Goal: Transaction & Acquisition: Book appointment/travel/reservation

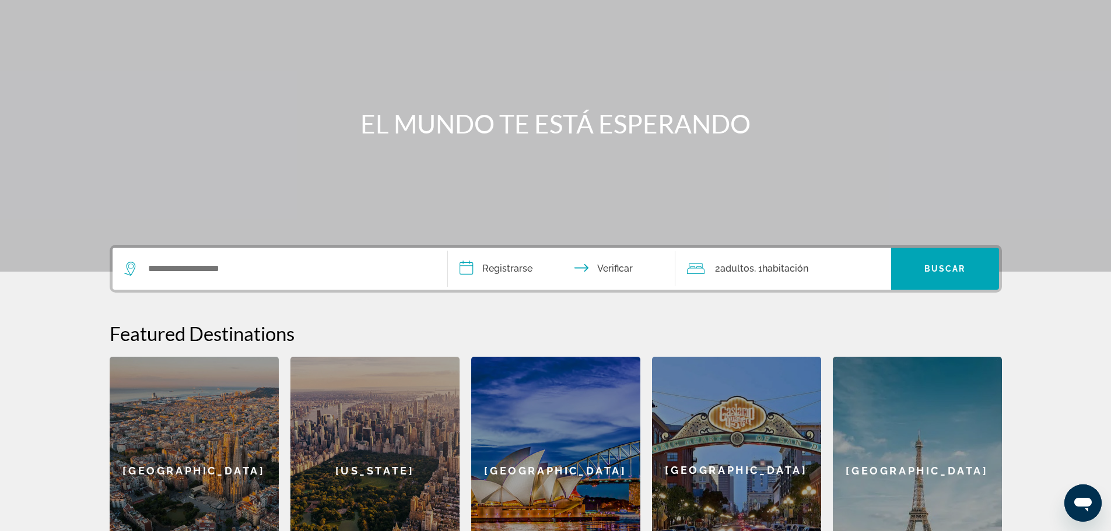
scroll to position [12, 0]
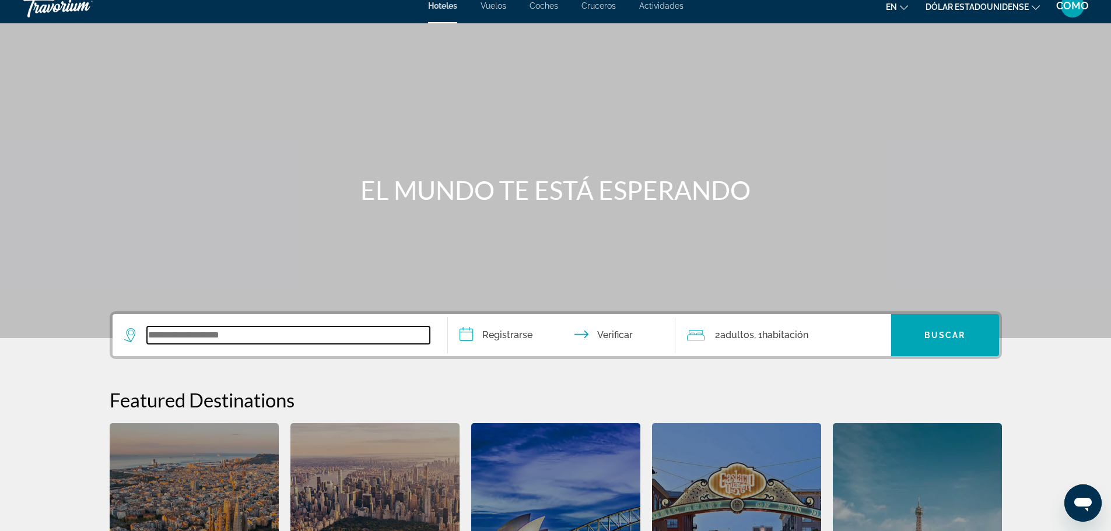
click at [245, 342] on input "Widget de búsqueda" at bounding box center [288, 336] width 283 height 18
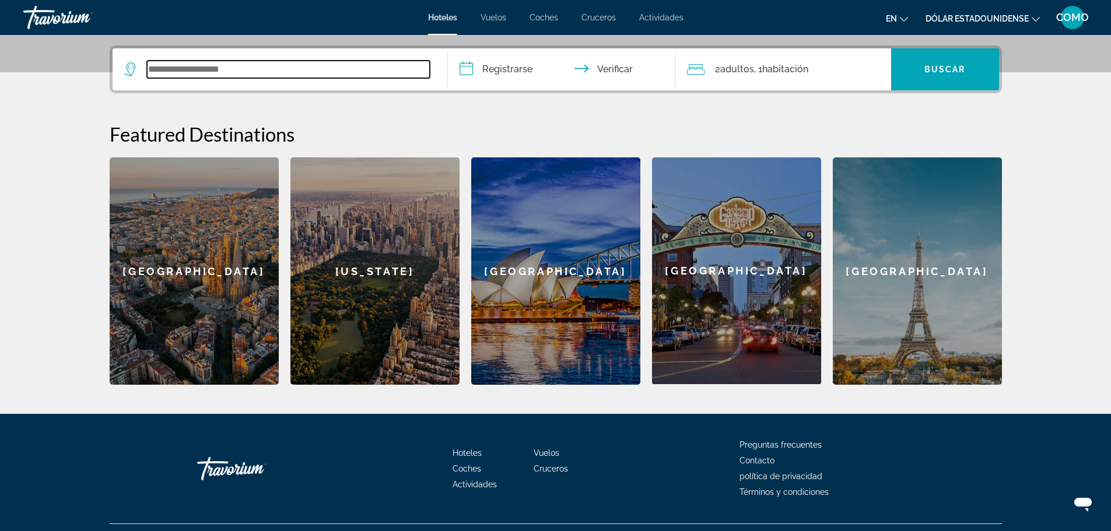
scroll to position [285, 0]
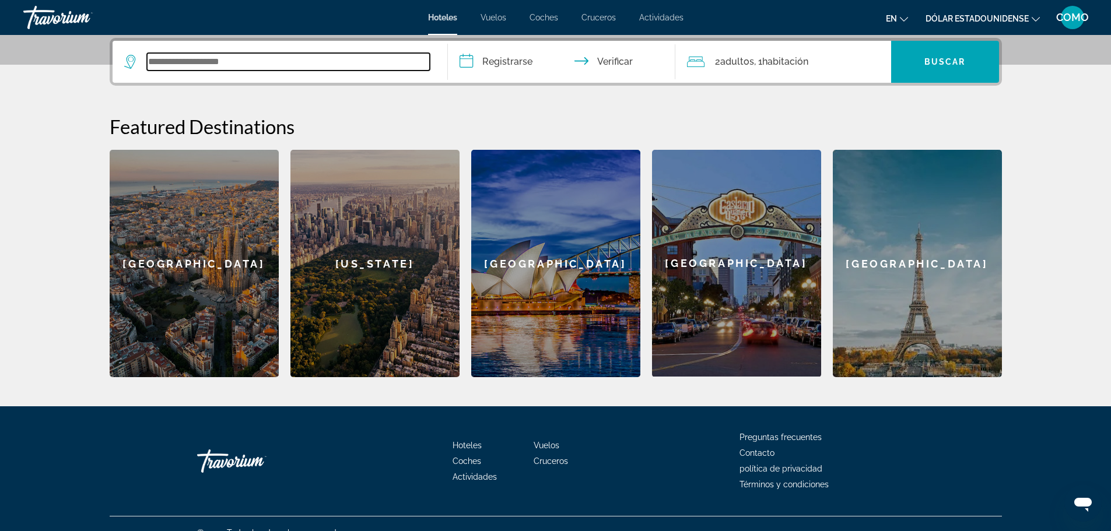
type input "*"
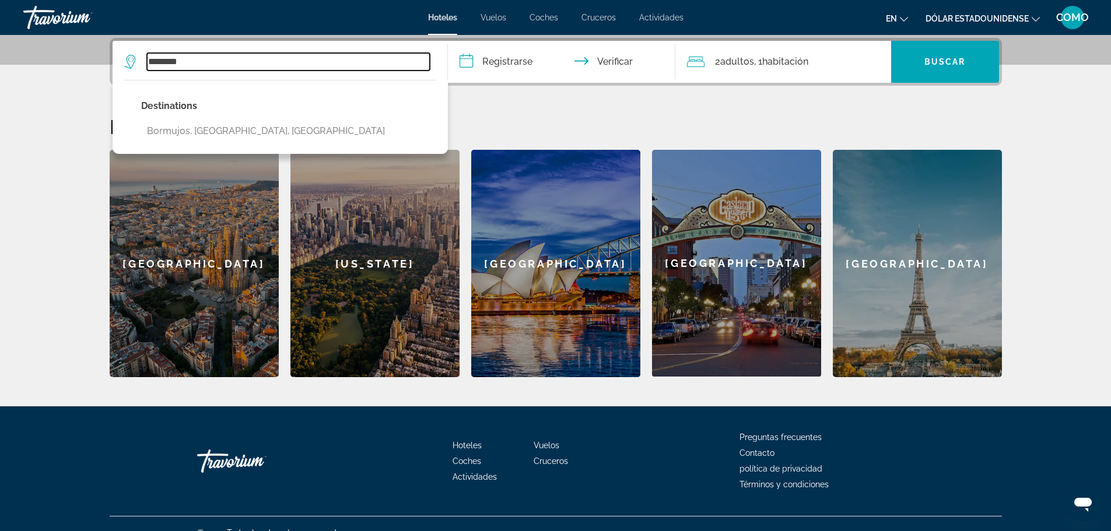
click at [208, 67] on input "********" at bounding box center [288, 62] width 283 height 18
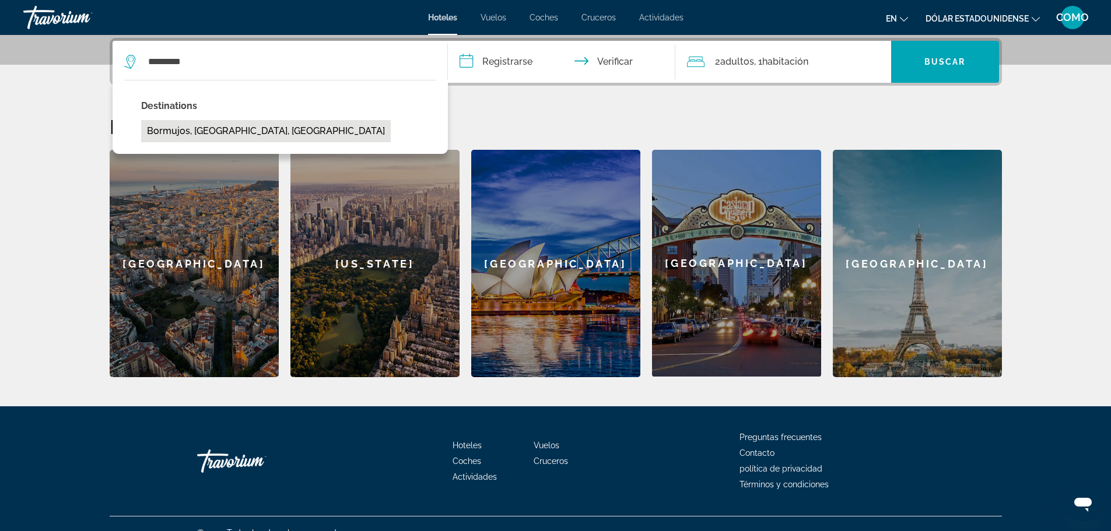
click at [197, 131] on button "Bormujos, [GEOGRAPHIC_DATA], [GEOGRAPHIC_DATA]" at bounding box center [266, 131] width 250 height 22
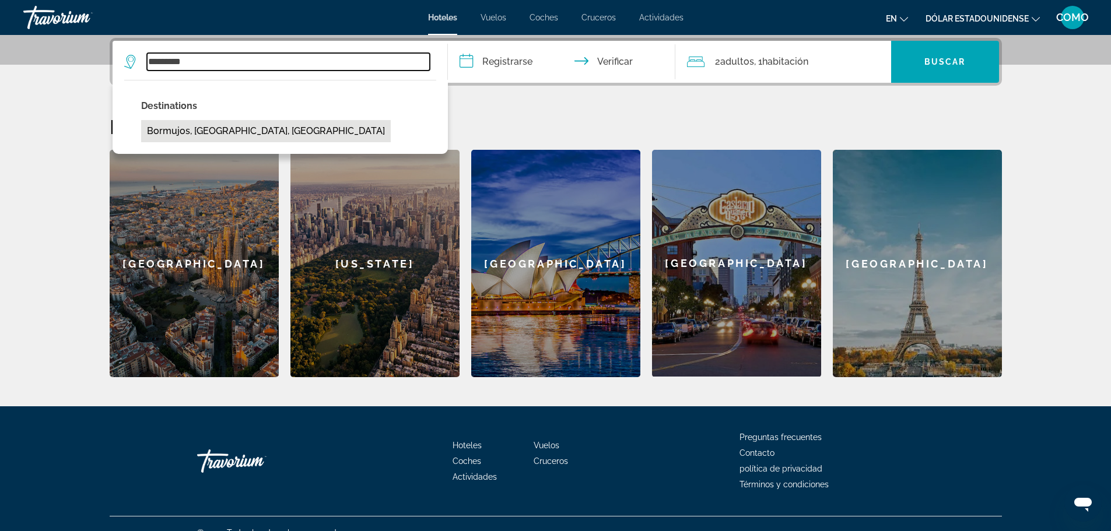
type input "**********"
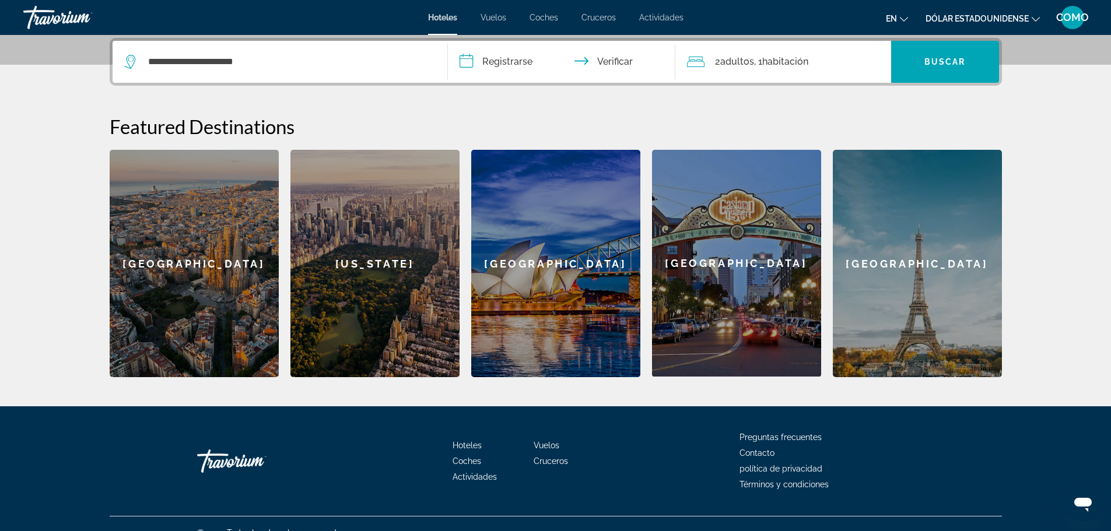
click at [492, 60] on input "**********" at bounding box center [564, 64] width 232 height 46
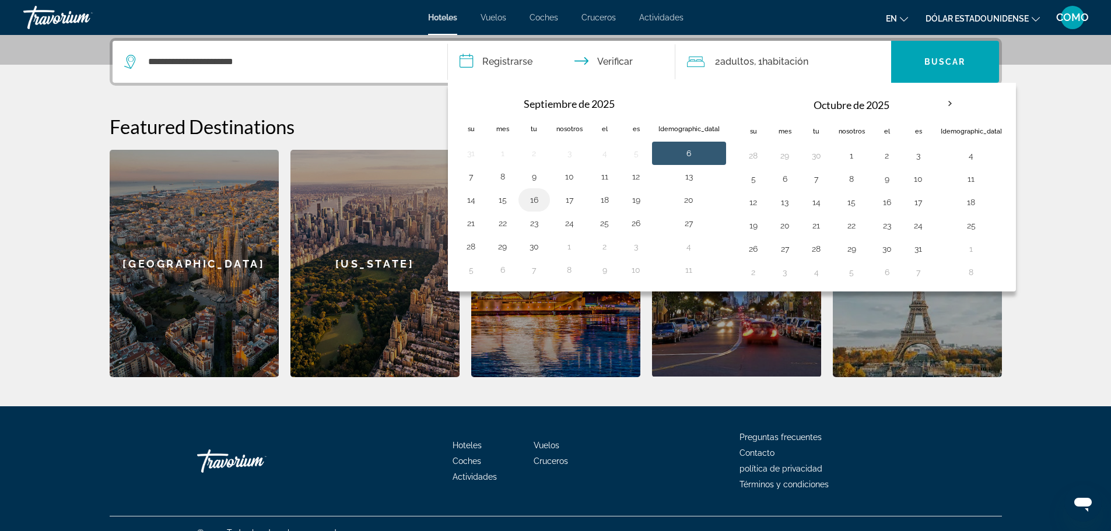
click at [531, 203] on button "16" at bounding box center [534, 200] width 19 height 16
click at [640, 203] on button "19" at bounding box center [636, 200] width 19 height 16
type input "**********"
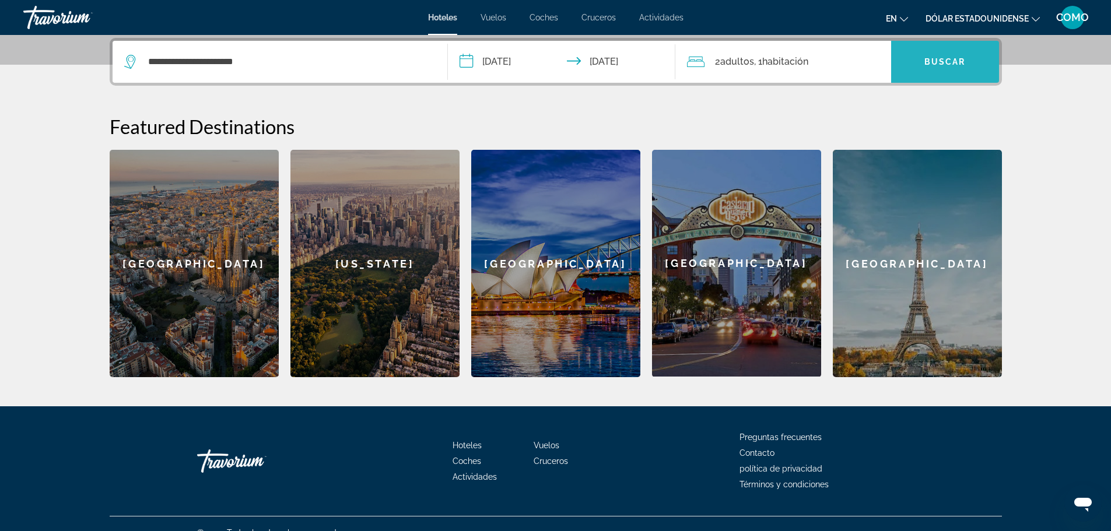
click at [935, 64] on font "Buscar" at bounding box center [945, 61] width 41 height 9
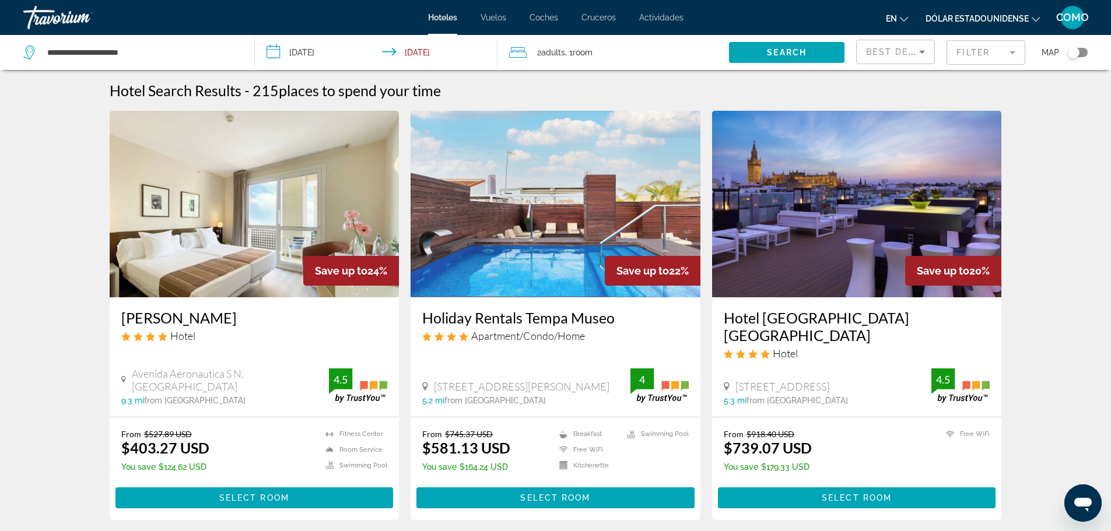
click at [1038, 16] on icon "Cambiar moneda" at bounding box center [1036, 19] width 8 height 8
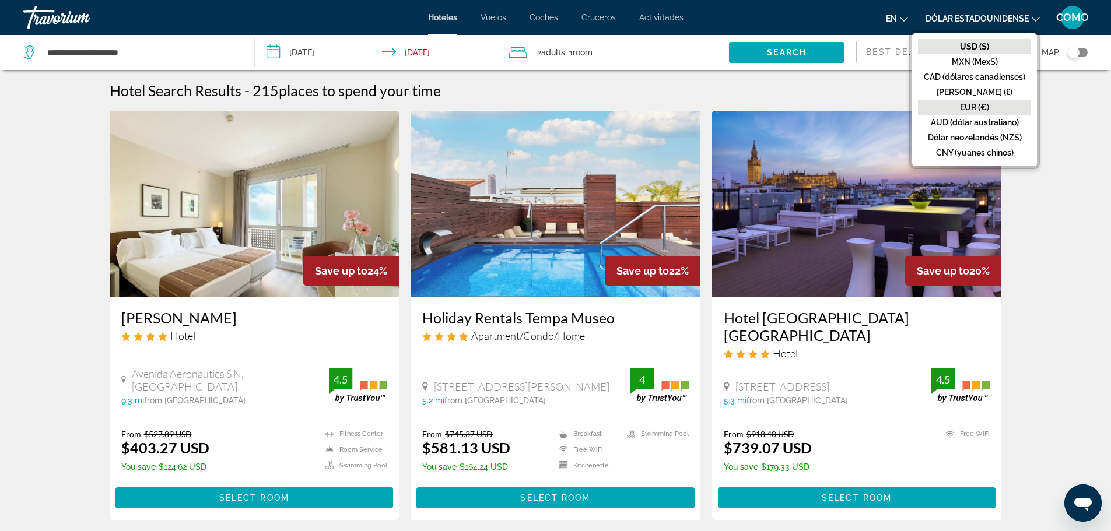
click at [977, 103] on font "EUR (€)" at bounding box center [974, 107] width 29 height 9
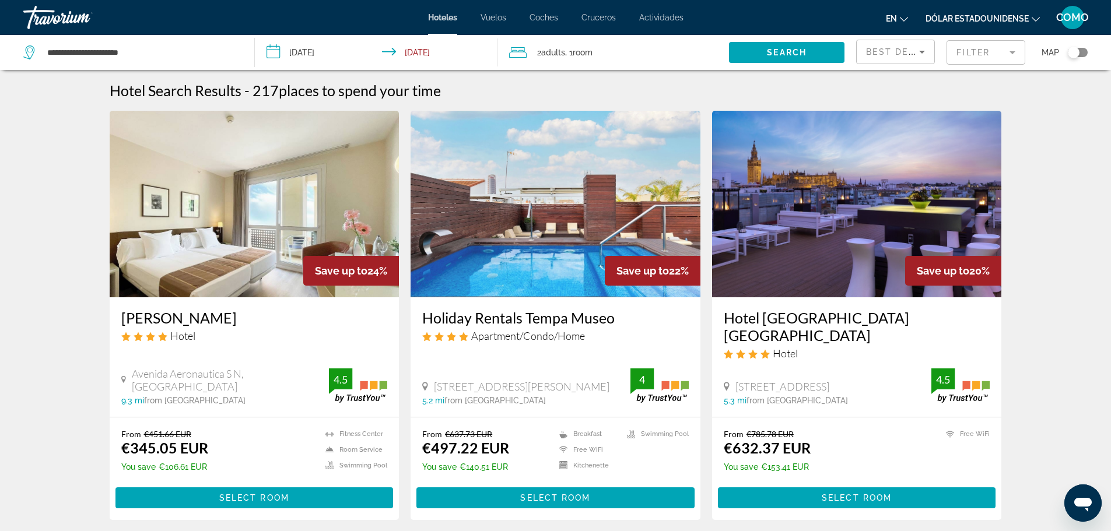
click at [1007, 53] on mat-form-field "Filter" at bounding box center [986, 52] width 79 height 25
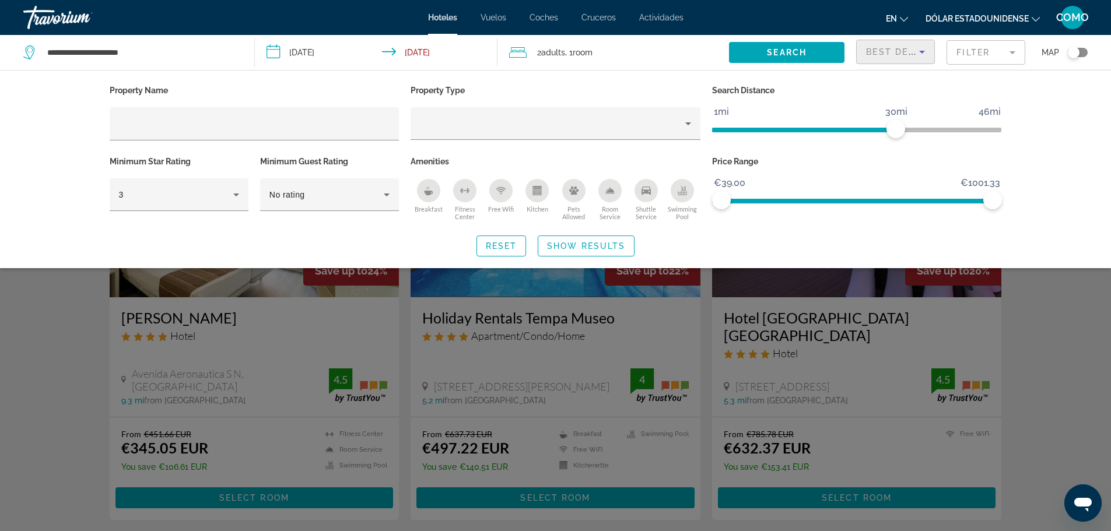
click at [914, 54] on span "Best Deals" at bounding box center [896, 51] width 61 height 9
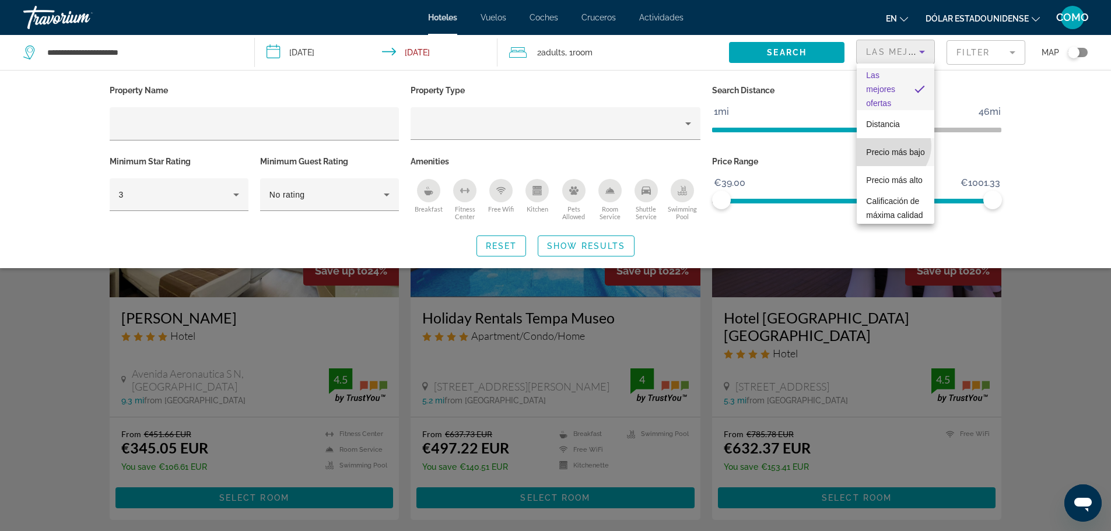
click at [891, 148] on font "Precio más bajo" at bounding box center [895, 152] width 58 height 9
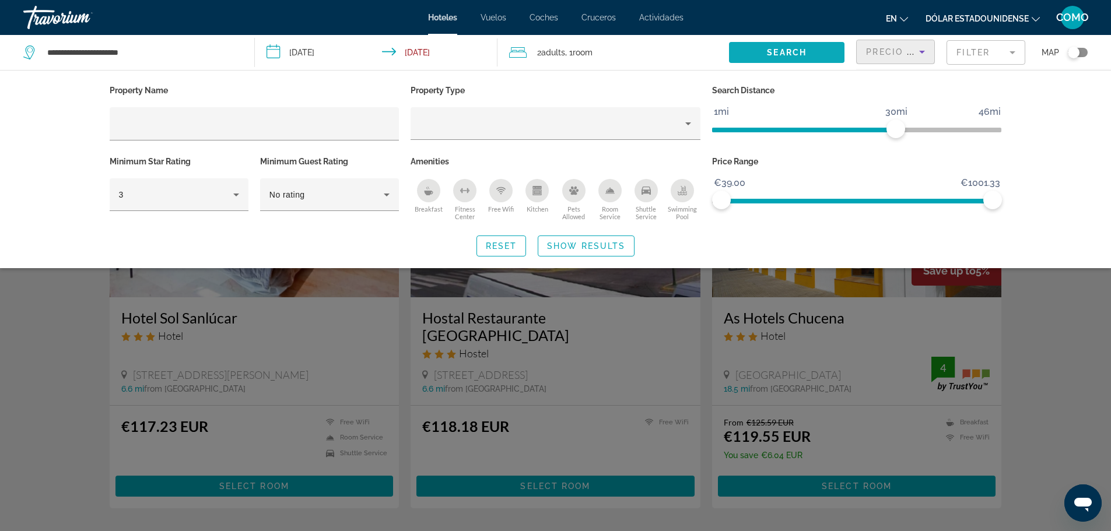
click at [802, 52] on span "Search" at bounding box center [787, 52] width 40 height 9
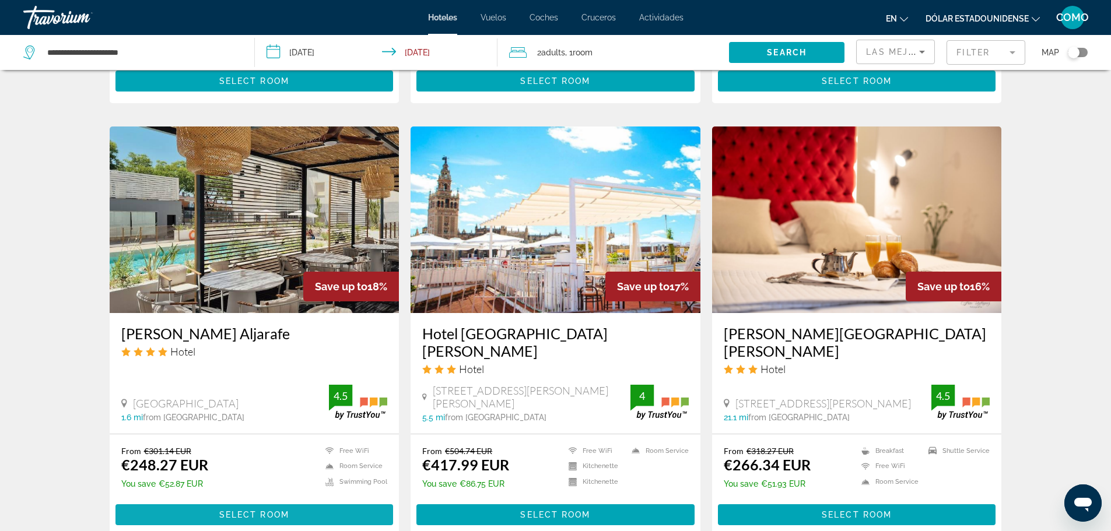
scroll to position [849, 0]
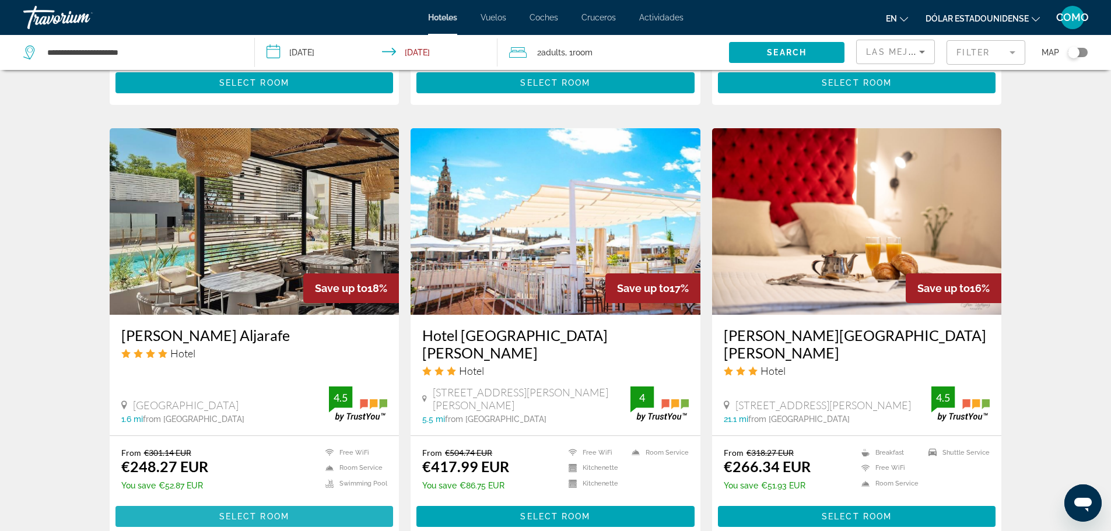
click at [268, 512] on span "Select Room" at bounding box center [254, 516] width 70 height 9
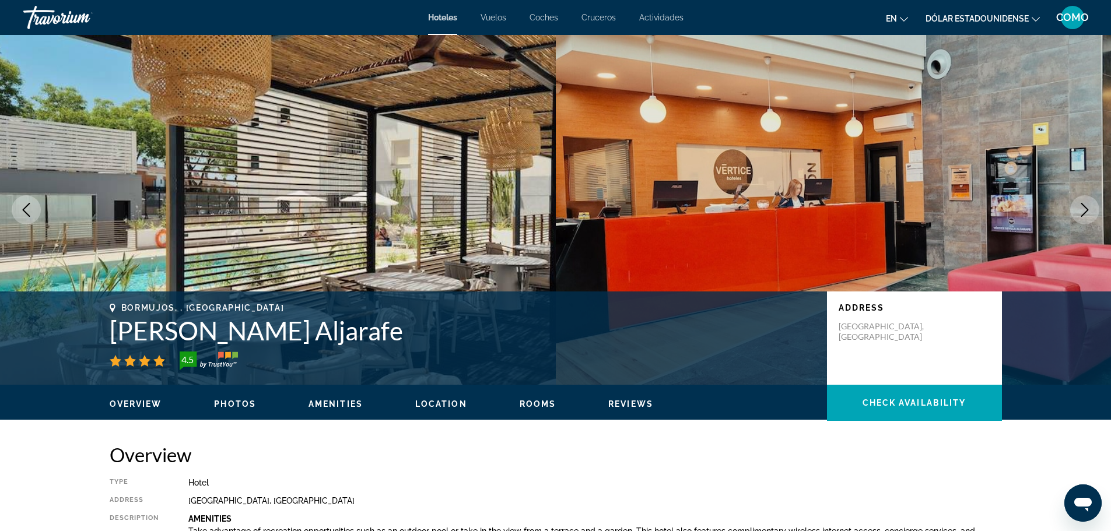
drag, startPoint x: 841, startPoint y: 323, endPoint x: 868, endPoint y: 345, distance: 34.8
click at [868, 342] on p "[GEOGRAPHIC_DATA], [GEOGRAPHIC_DATA]" at bounding box center [885, 331] width 93 height 21
click at [901, 342] on p "[GEOGRAPHIC_DATA], [GEOGRAPHIC_DATA]" at bounding box center [885, 331] width 93 height 21
drag, startPoint x: 838, startPoint y: 325, endPoint x: 886, endPoint y: 347, distance: 53.0
click at [886, 347] on div "Address [GEOGRAPHIC_DATA], [GEOGRAPHIC_DATA]" at bounding box center [914, 338] width 175 height 93
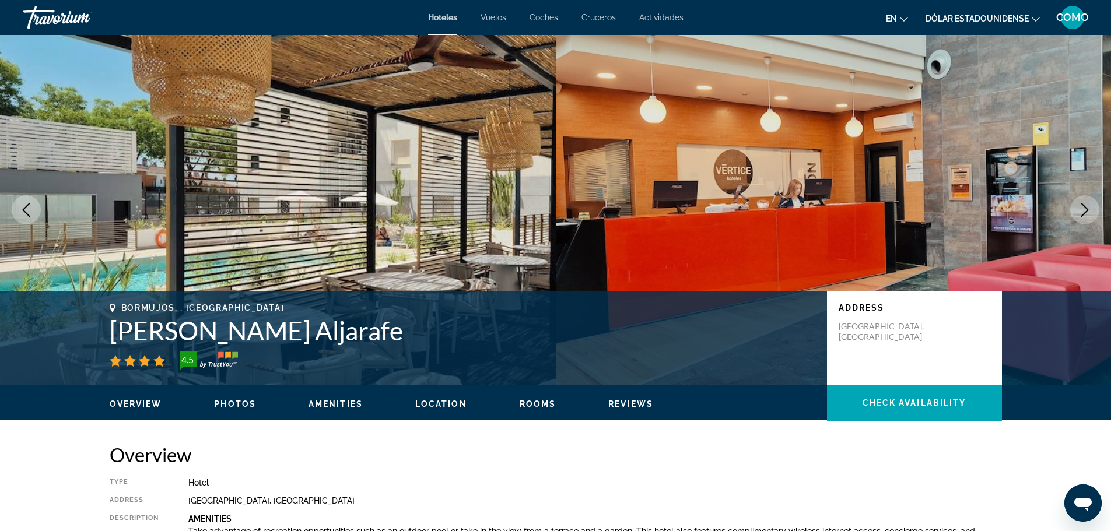
copy p "[GEOGRAPHIC_DATA], [GEOGRAPHIC_DATA]"
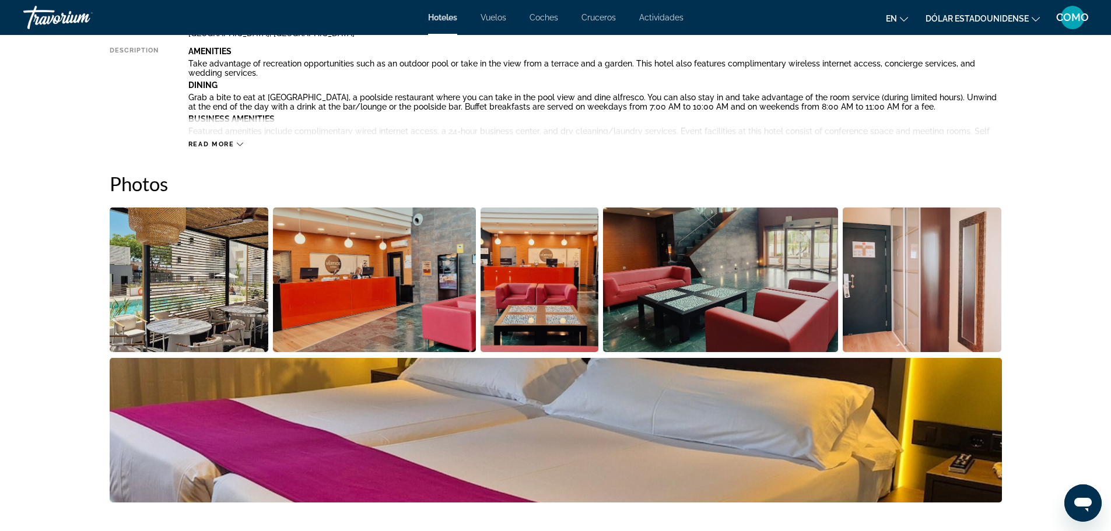
scroll to position [467, 0]
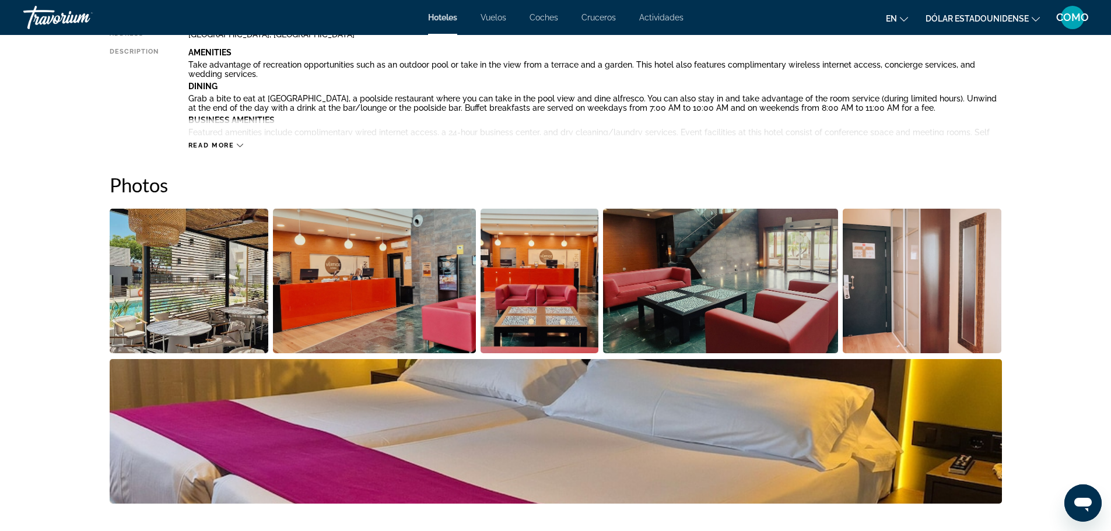
click at [183, 299] on img "Open full-screen image slider" at bounding box center [189, 281] width 159 height 145
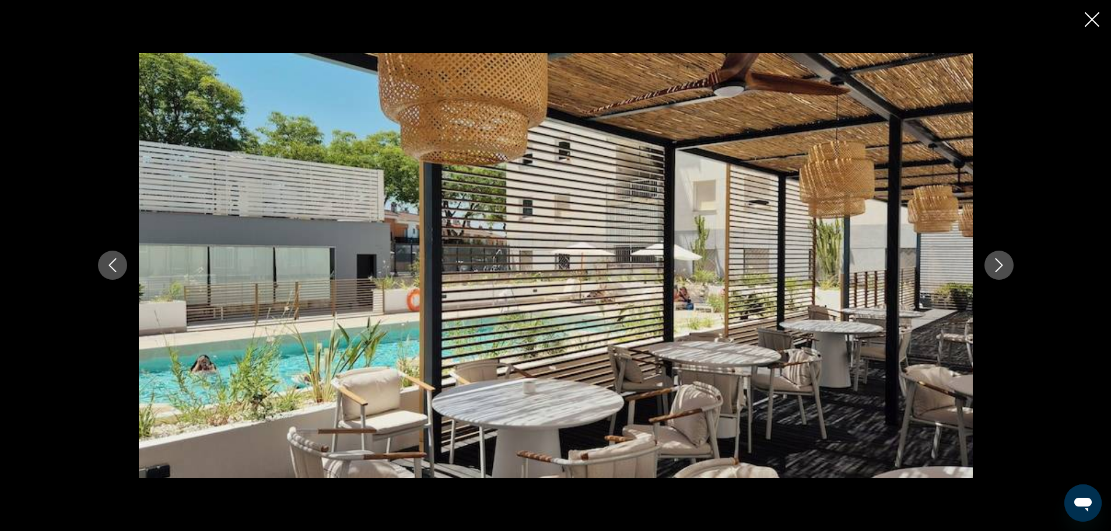
click at [999, 269] on icon "Next image" at bounding box center [999, 266] width 8 height 14
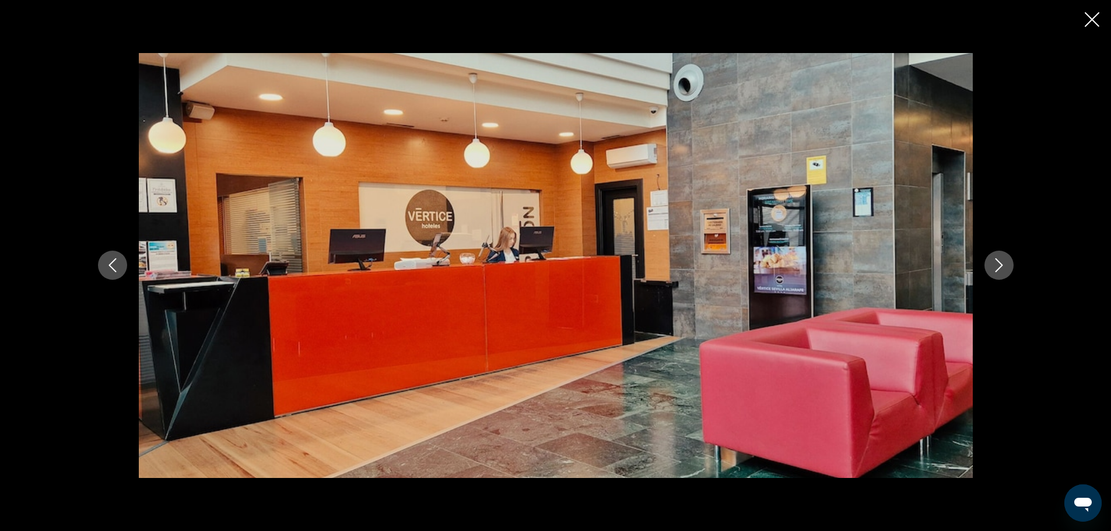
click at [999, 269] on icon "Next image" at bounding box center [999, 266] width 8 height 14
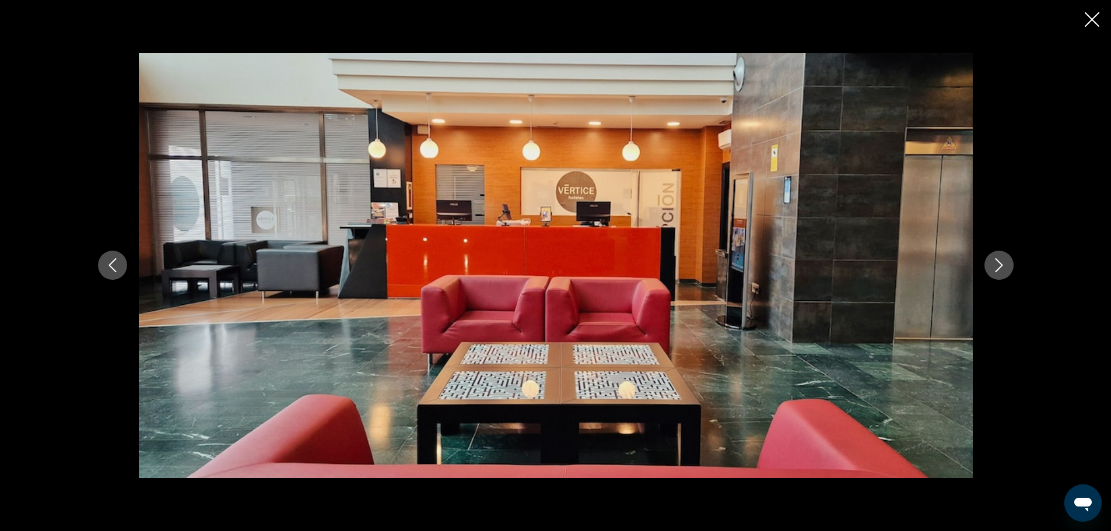
click at [999, 269] on icon "Next image" at bounding box center [999, 266] width 8 height 14
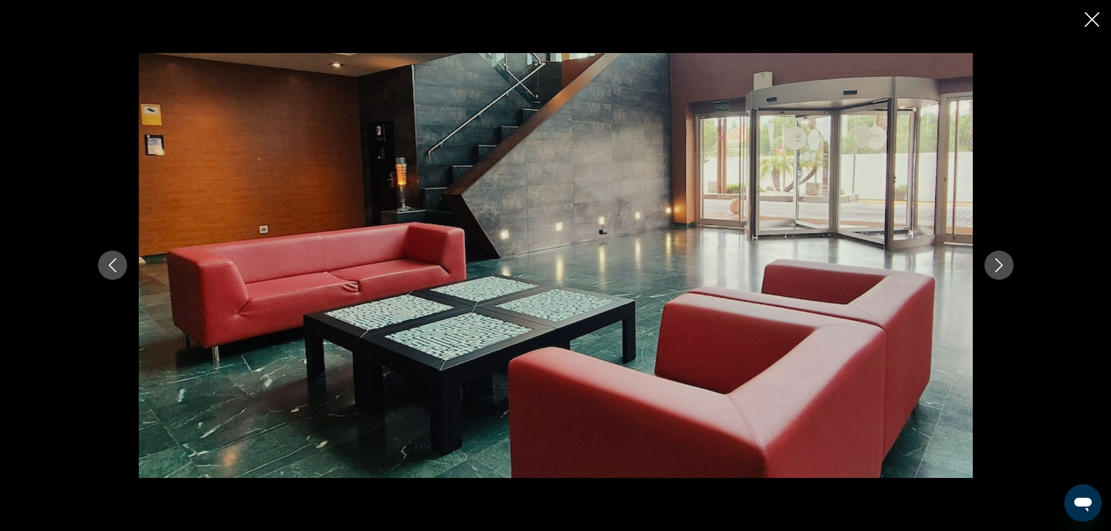
click at [999, 269] on icon "Next image" at bounding box center [999, 266] width 8 height 14
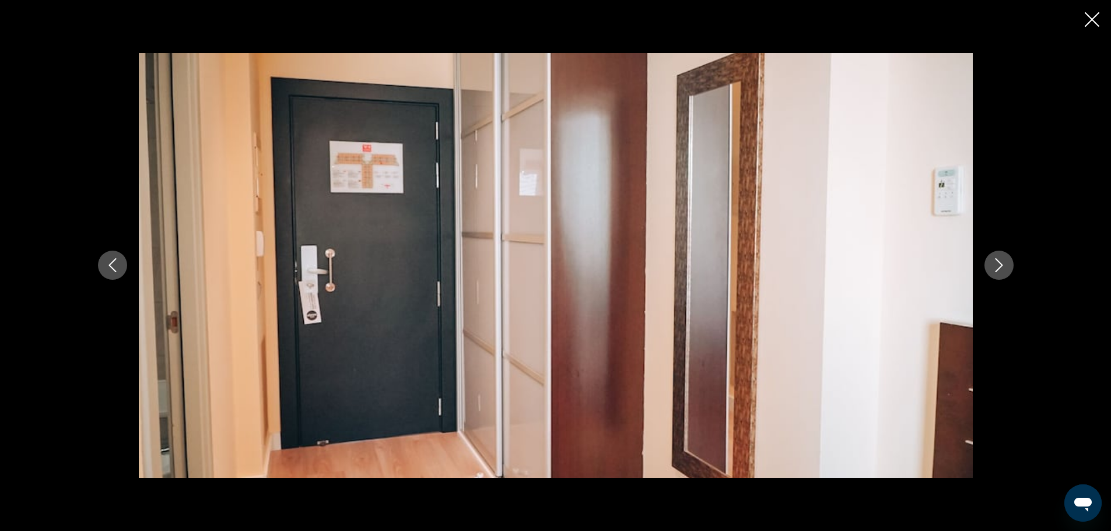
click at [999, 269] on icon "Next image" at bounding box center [999, 266] width 8 height 14
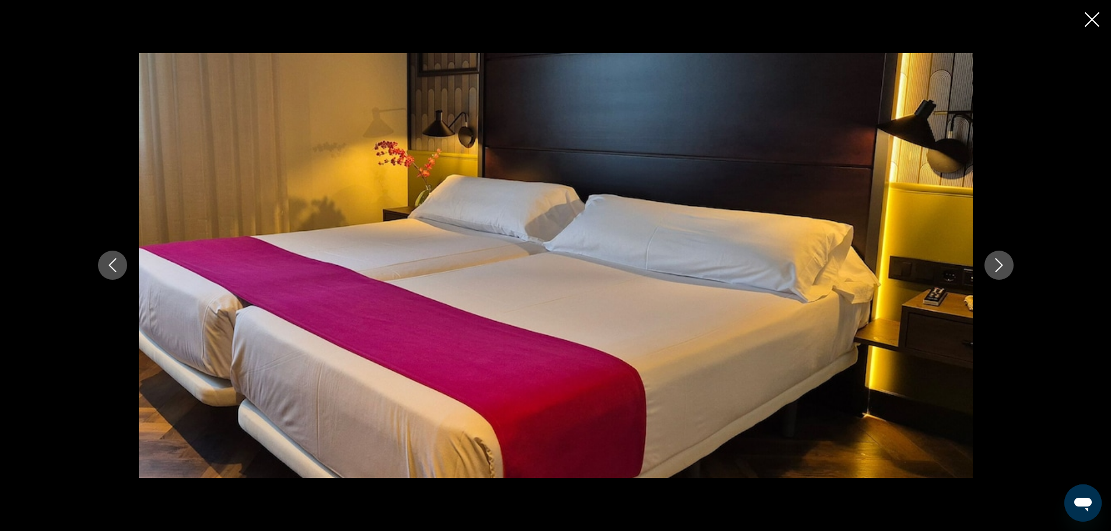
click at [999, 271] on icon "Next image" at bounding box center [999, 265] width 14 height 14
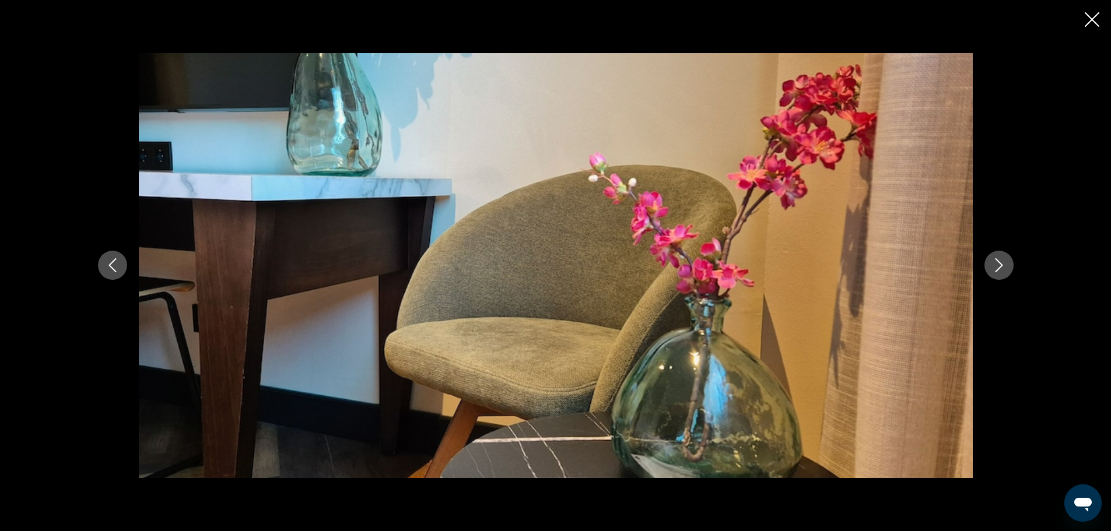
click at [999, 271] on icon "Next image" at bounding box center [999, 265] width 14 height 14
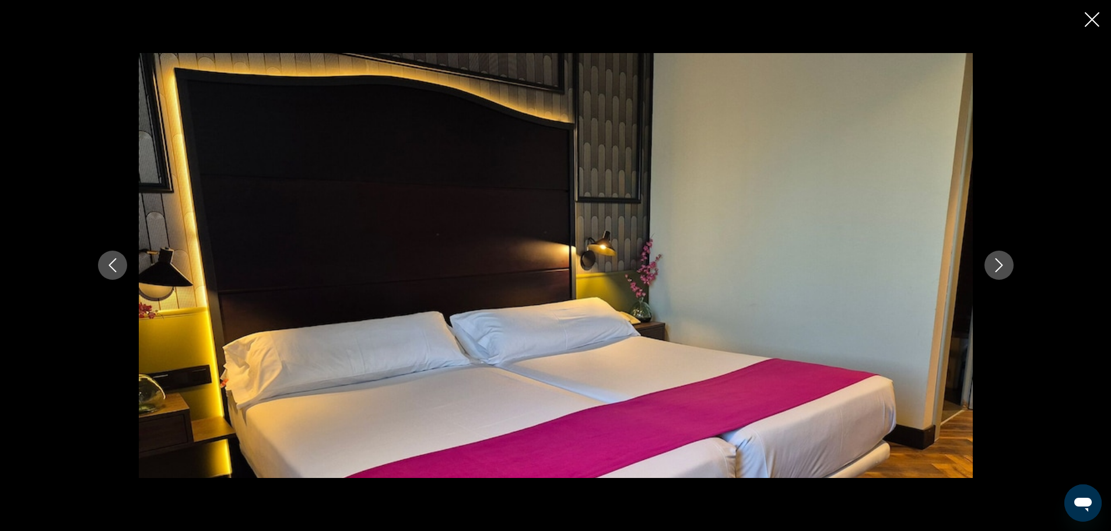
click at [999, 271] on icon "Next image" at bounding box center [999, 265] width 14 height 14
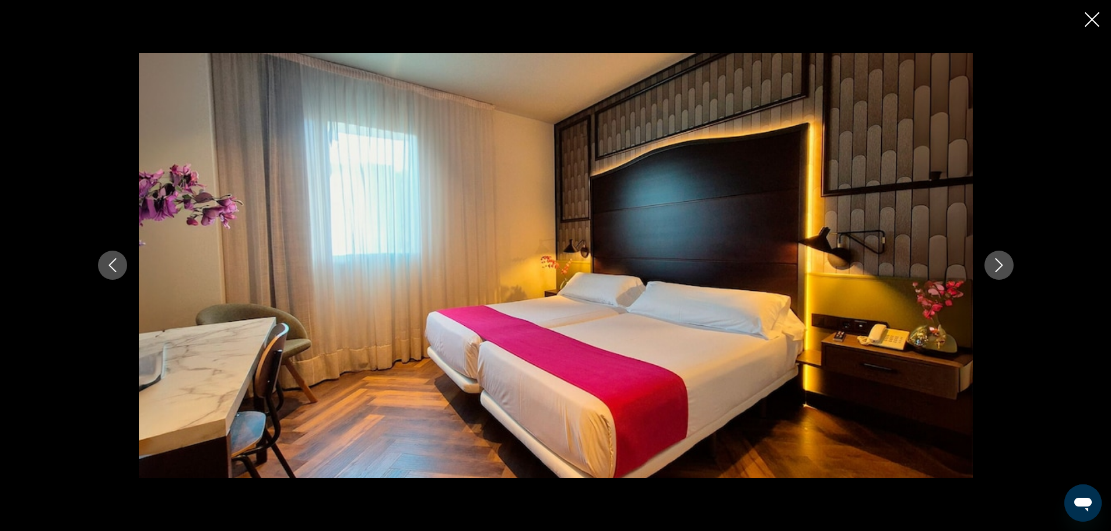
click at [999, 271] on icon "Next image" at bounding box center [999, 265] width 14 height 14
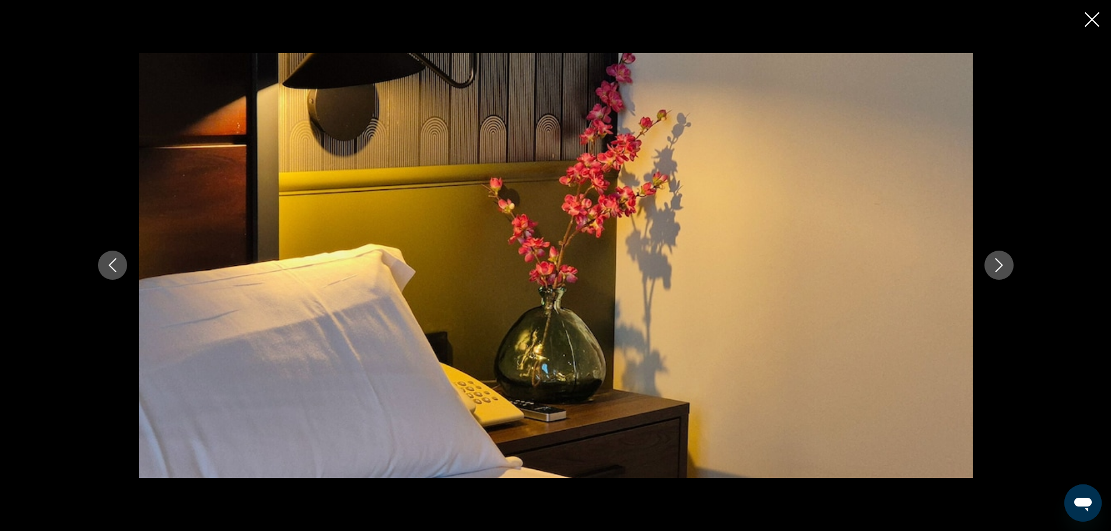
click at [999, 271] on icon "Next image" at bounding box center [999, 265] width 14 height 14
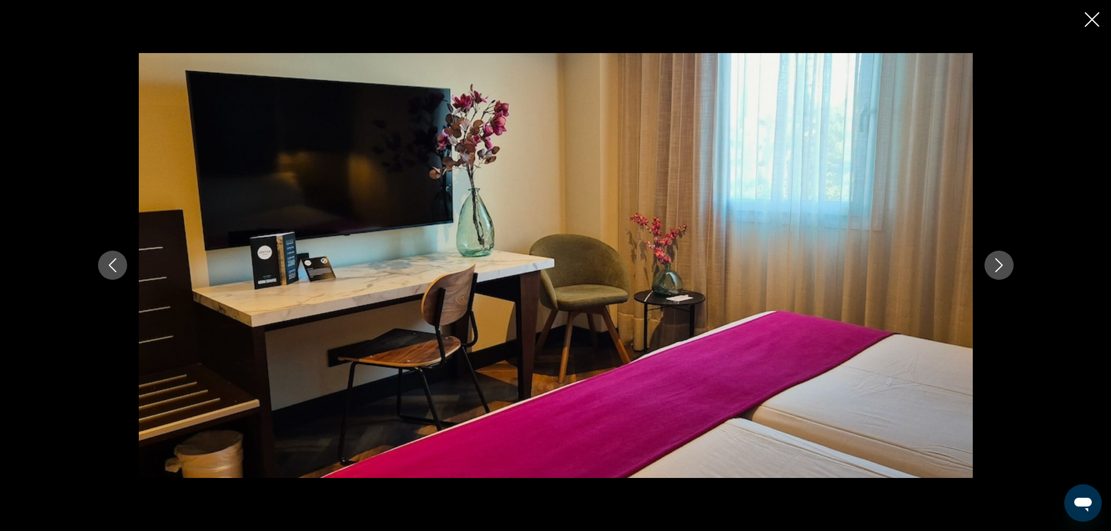
click at [999, 271] on icon "Next image" at bounding box center [999, 265] width 14 height 14
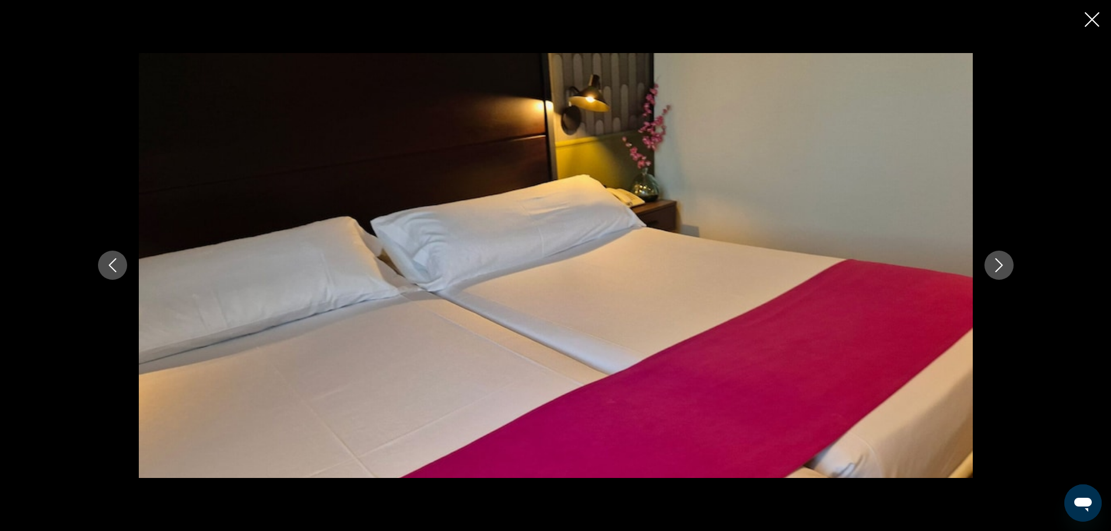
click at [999, 271] on icon "Next image" at bounding box center [999, 265] width 14 height 14
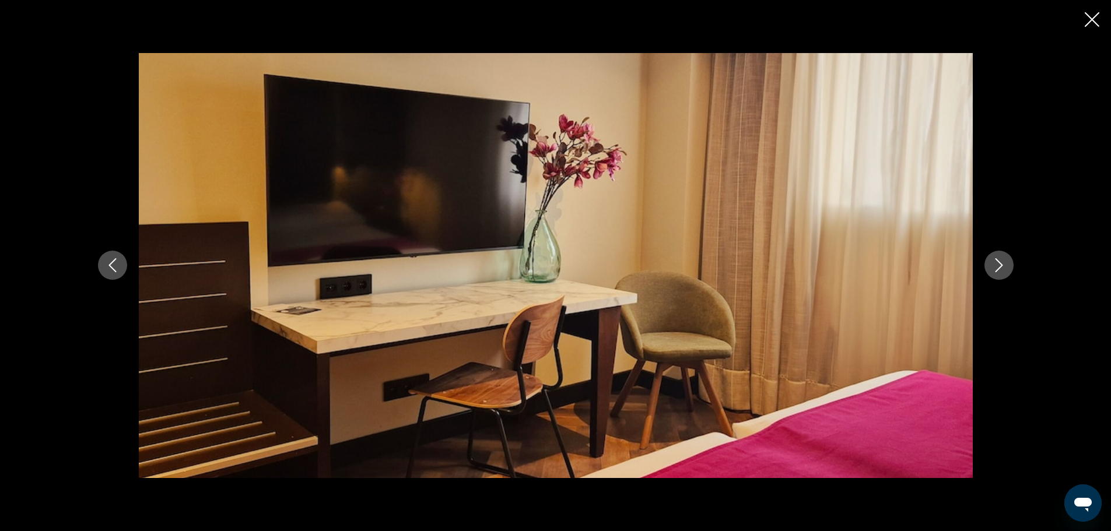
click at [1101, 22] on div "prev next" at bounding box center [555, 265] width 1111 height 531
click at [1089, 16] on icon "Close slideshow" at bounding box center [1092, 19] width 15 height 15
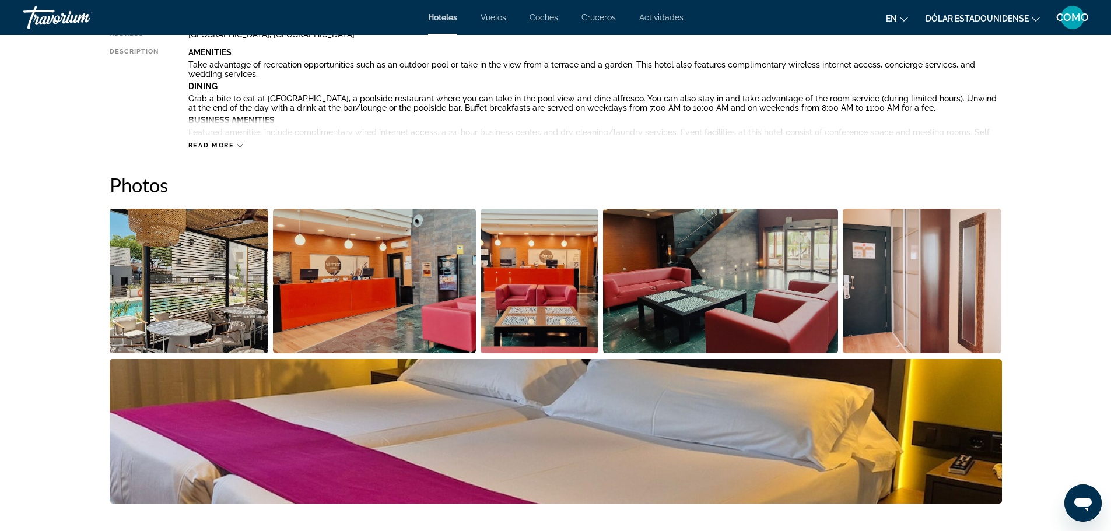
click at [235, 146] on div "Read more" at bounding box center [215, 146] width 55 height 8
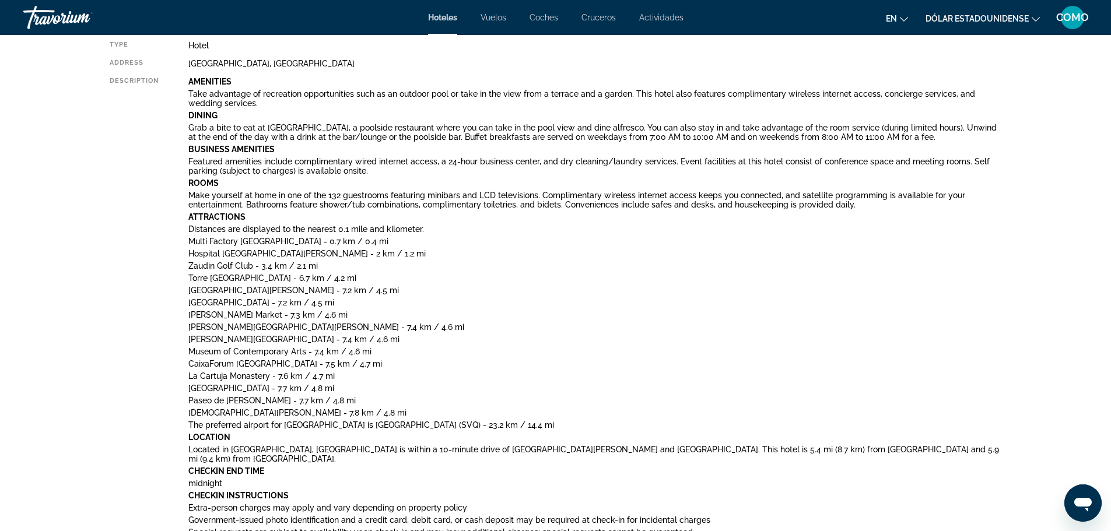
scroll to position [408, 0]
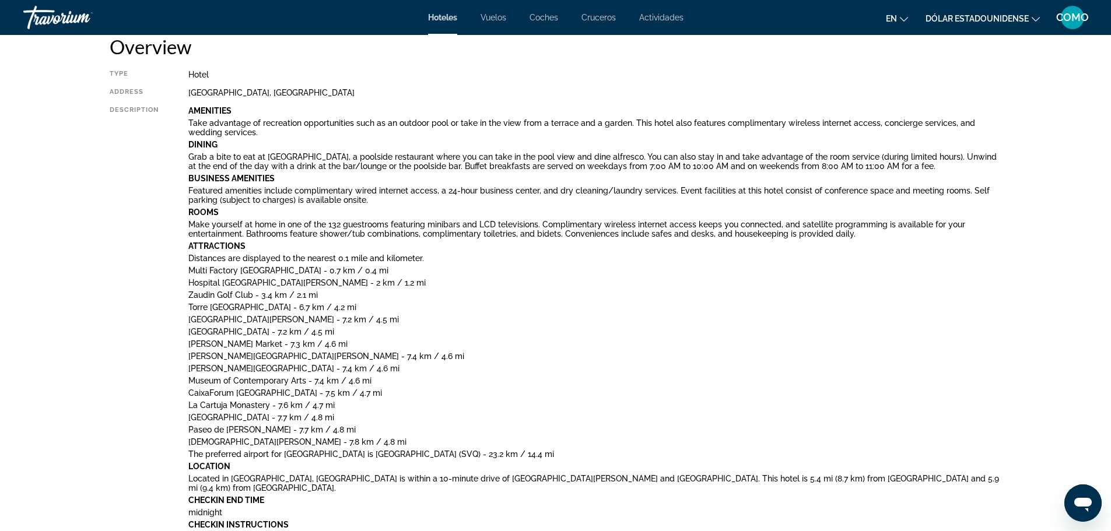
click at [905, 16] on icon "Cambiar idioma" at bounding box center [904, 19] width 8 height 8
click at [859, 61] on font "Español" at bounding box center [874, 61] width 30 height 9
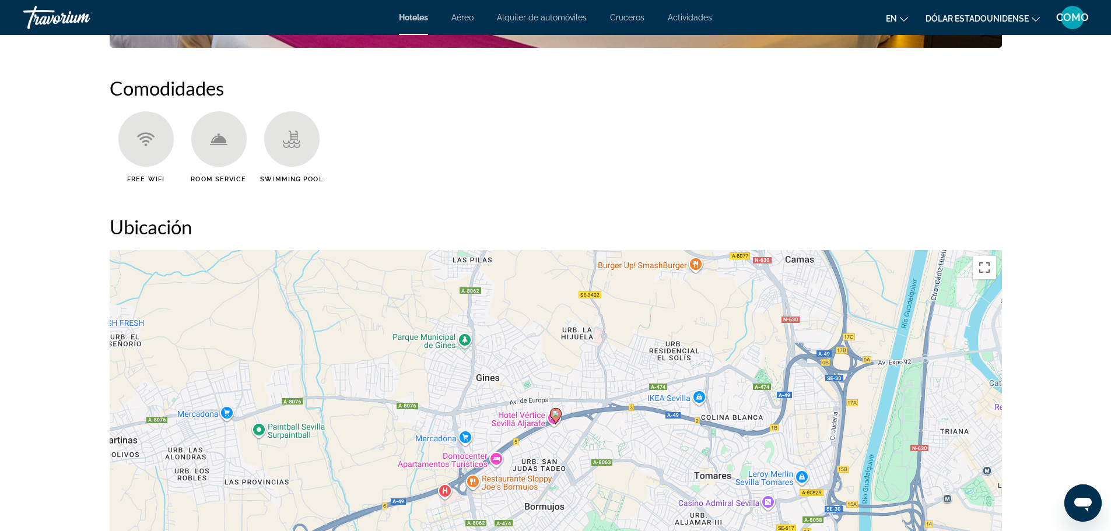
scroll to position [1400, 0]
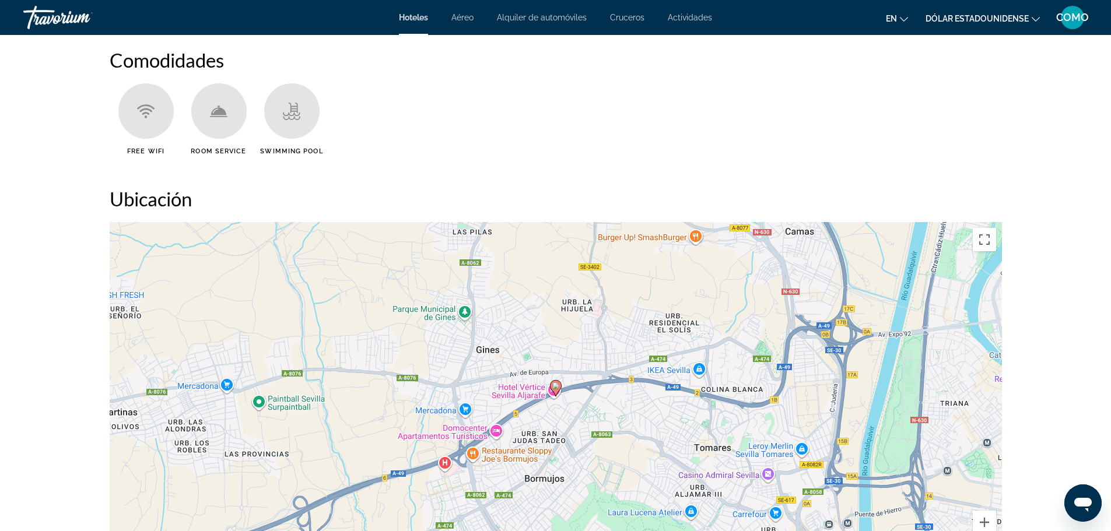
click at [907, 18] on icon "Cambiar idioma" at bounding box center [904, 19] width 8 height 8
click at [865, 58] on button "Español" at bounding box center [874, 61] width 52 height 15
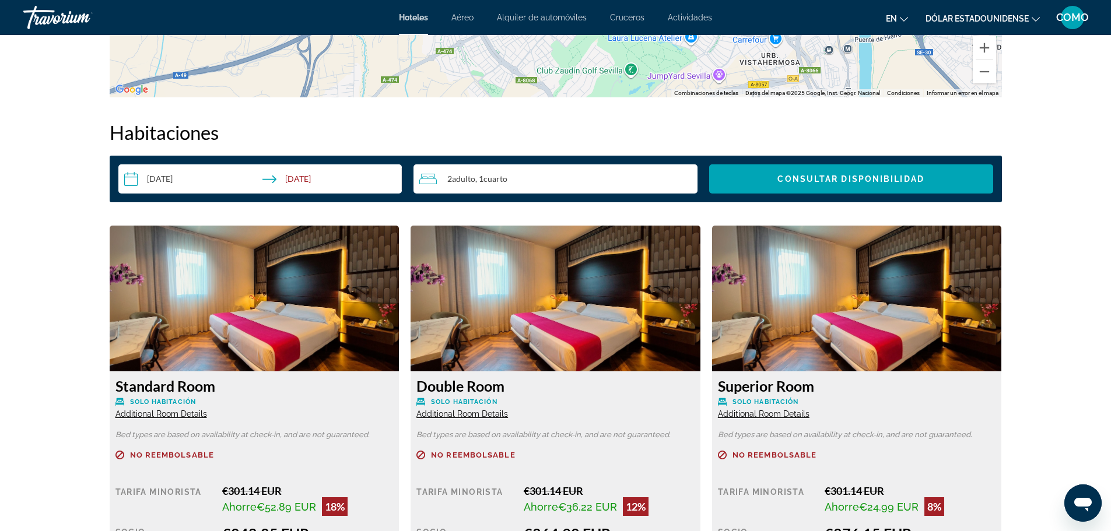
scroll to position [2109, 0]
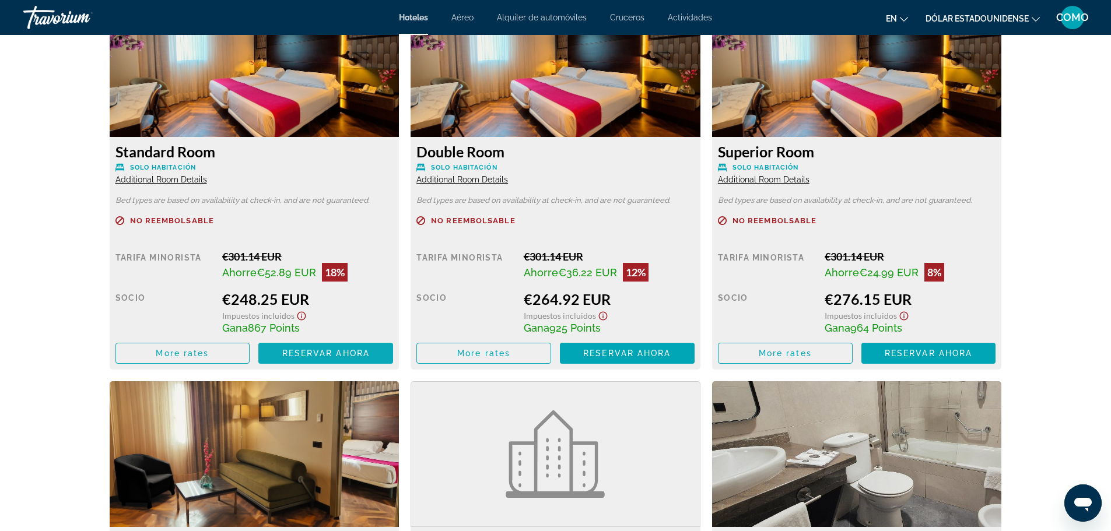
click at [336, 353] on span "Reservar ahora" at bounding box center [326, 353] width 88 height 9
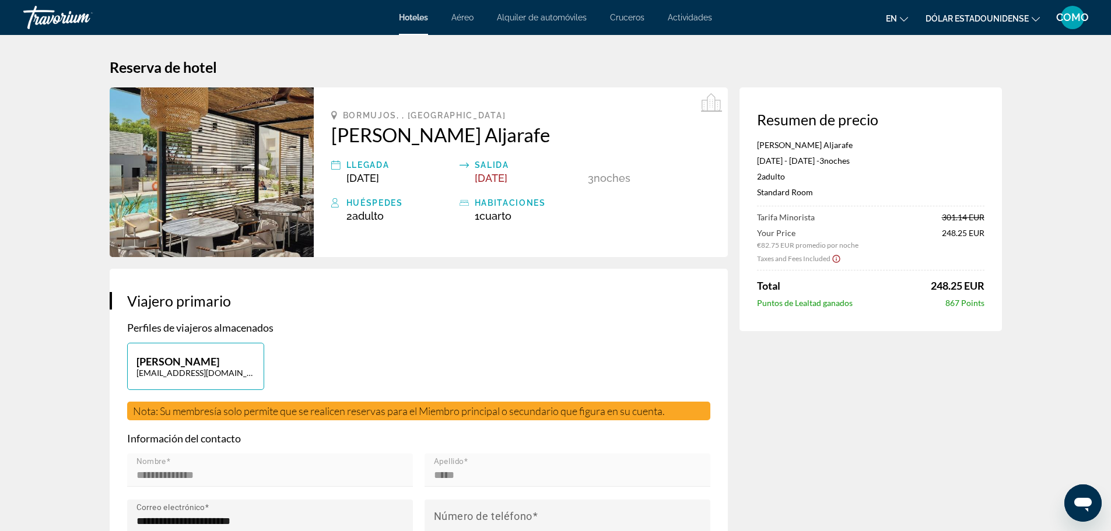
click at [464, 17] on font "Aéreo" at bounding box center [463, 17] width 22 height 9
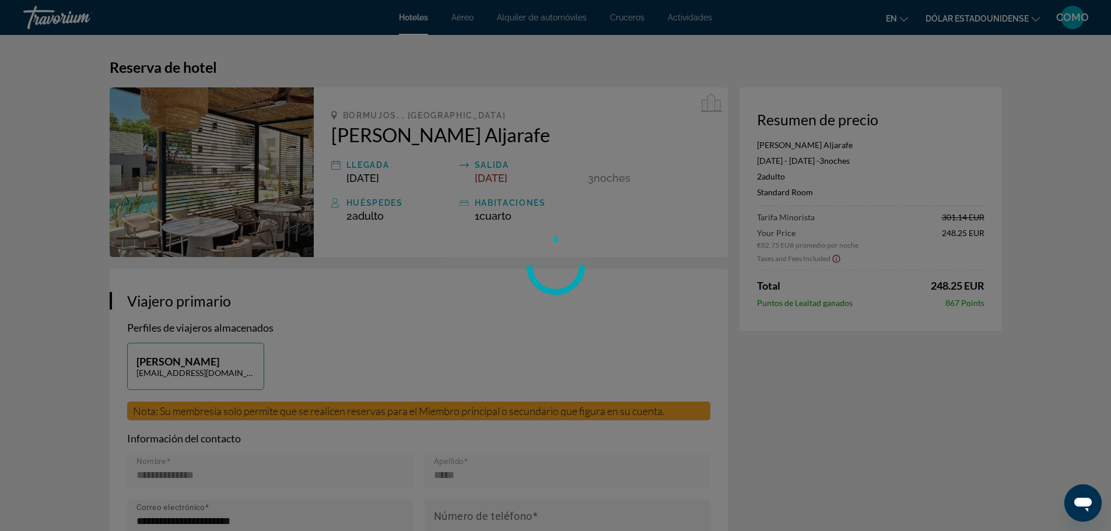
click at [464, 17] on div at bounding box center [555, 265] width 1111 height 531
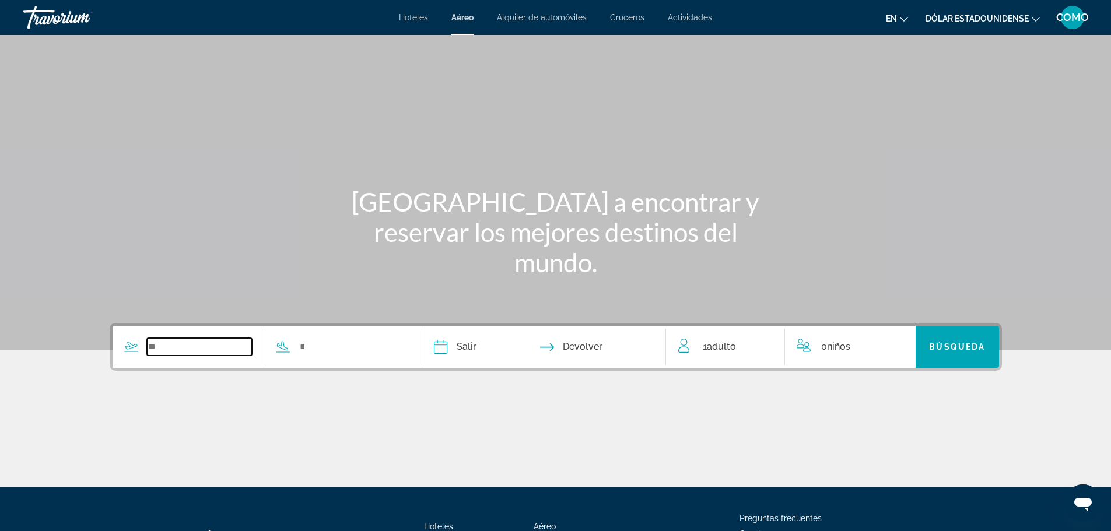
click at [194, 349] on input "Search widget" at bounding box center [200, 347] width 106 height 18
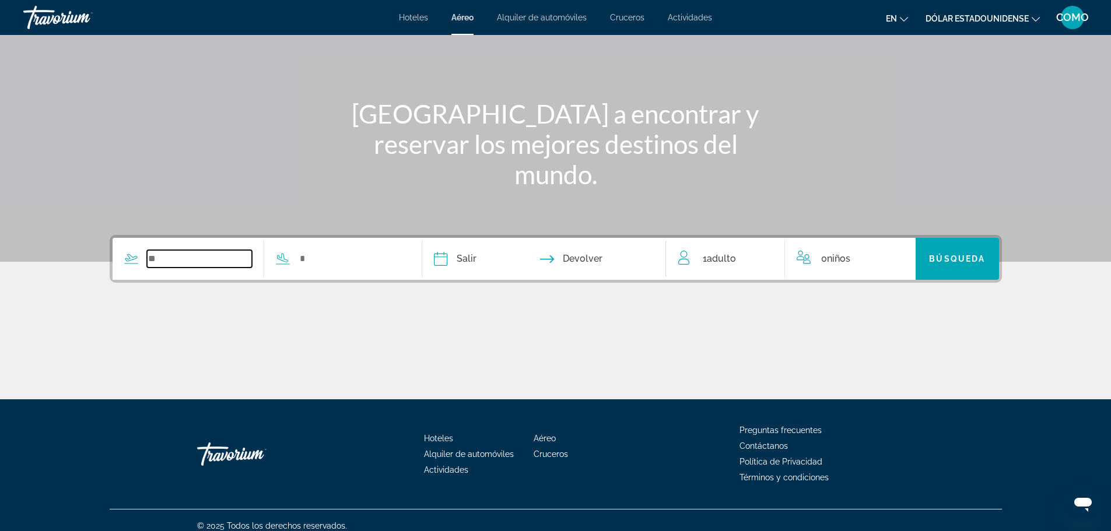
scroll to position [99, 0]
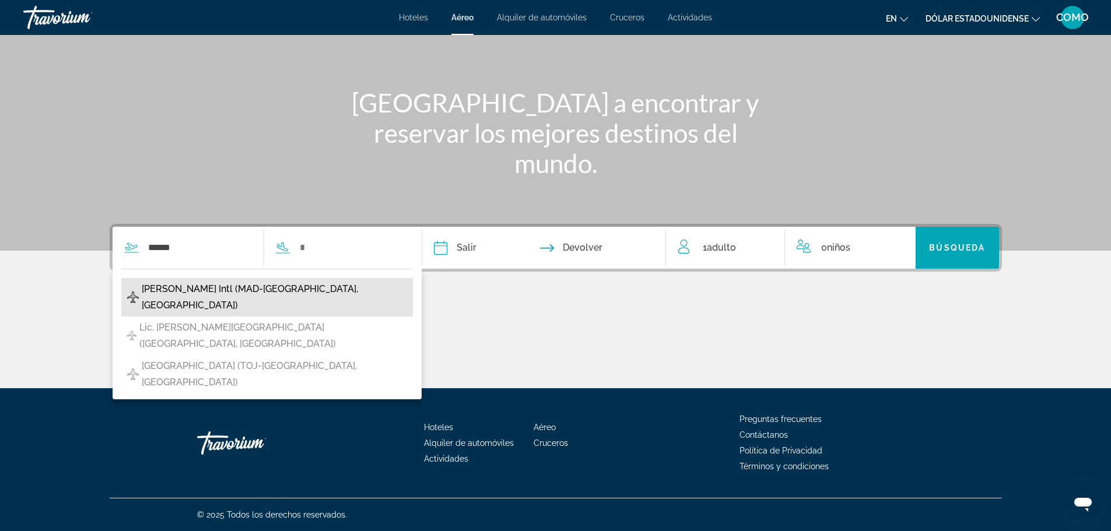
click at [201, 289] on span "[PERSON_NAME] Intl (MAD-[GEOGRAPHIC_DATA], [GEOGRAPHIC_DATA])" at bounding box center [274, 297] width 265 height 33
type input "**********"
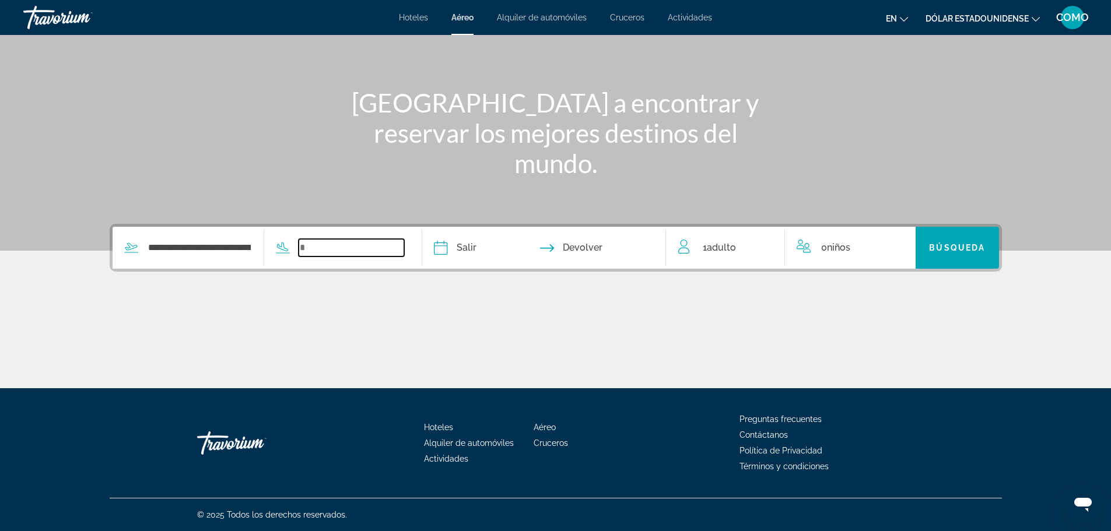
click at [349, 255] on input "Search widget" at bounding box center [352, 248] width 106 height 18
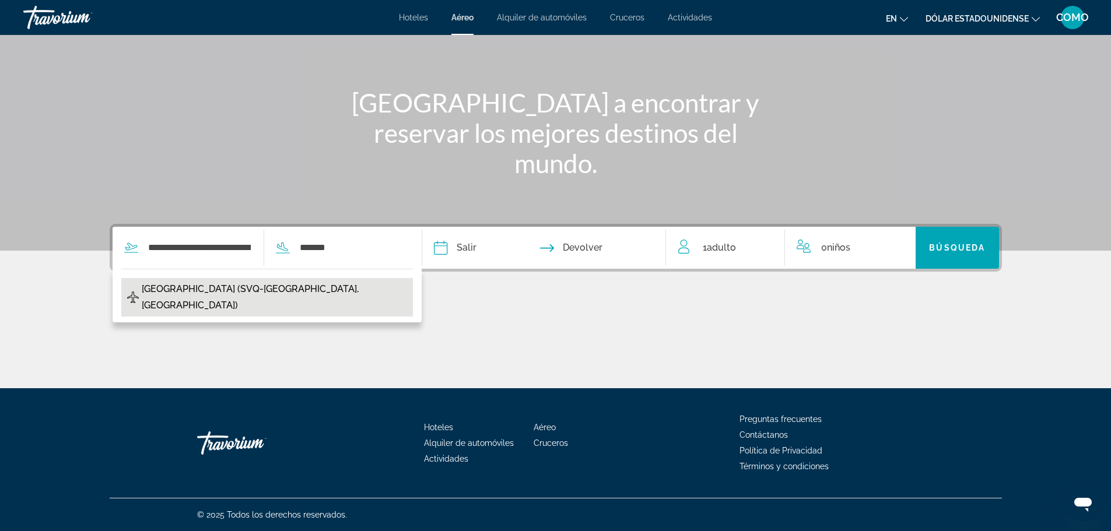
click at [246, 288] on span "[GEOGRAPHIC_DATA] (SVQ-[GEOGRAPHIC_DATA], [GEOGRAPHIC_DATA])" at bounding box center [274, 297] width 265 height 33
type input "**********"
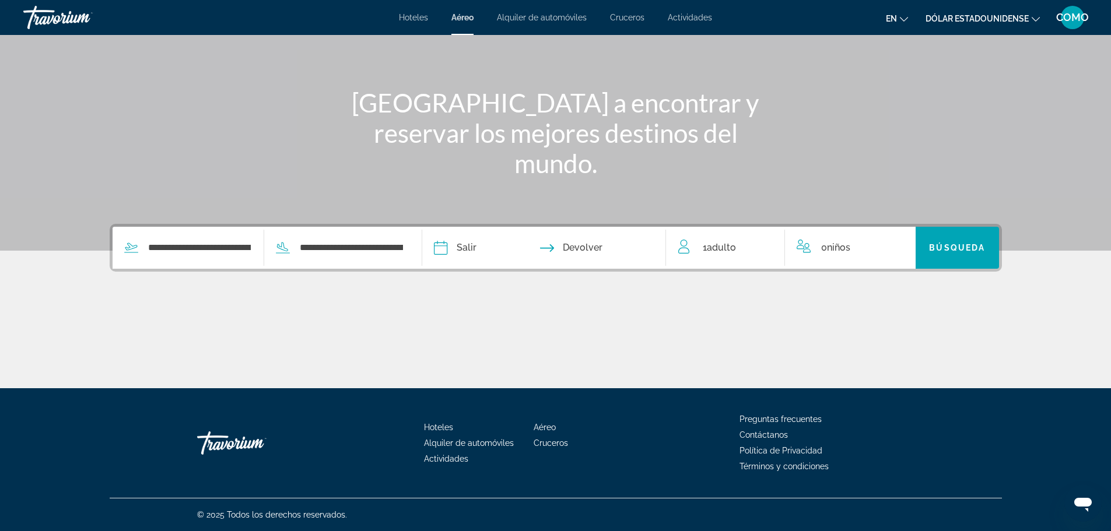
click at [467, 249] on input "Depart date" at bounding box center [491, 250] width 121 height 46
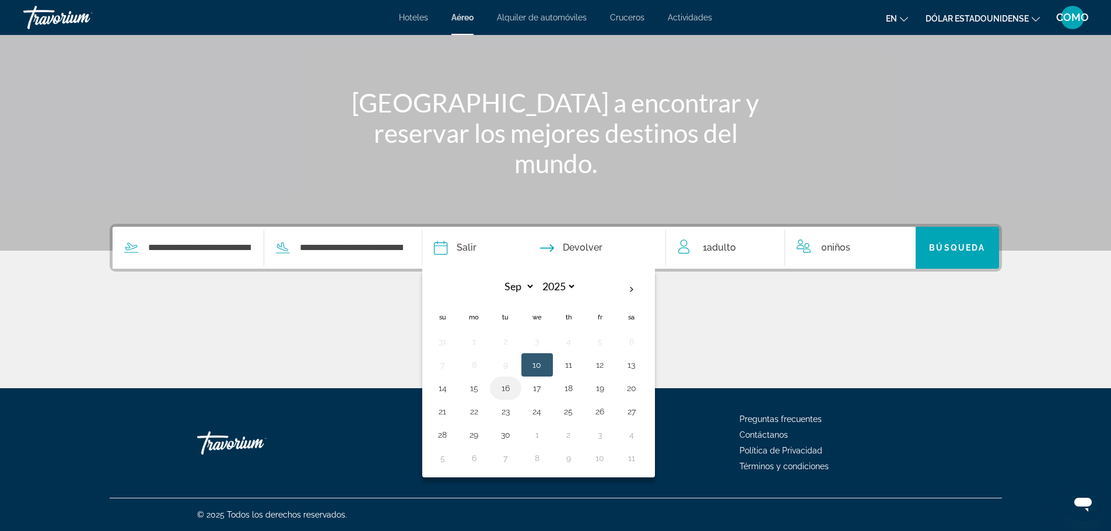
click at [509, 385] on button "16" at bounding box center [505, 388] width 19 height 16
type input "**********"
select select "*"
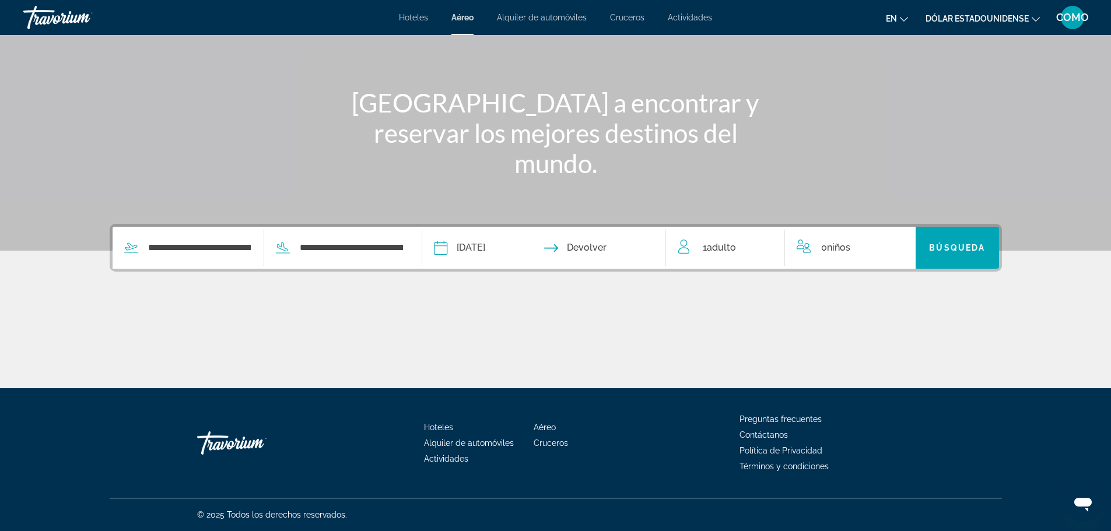
click at [603, 247] on input "Return date" at bounding box center [610, 250] width 121 height 46
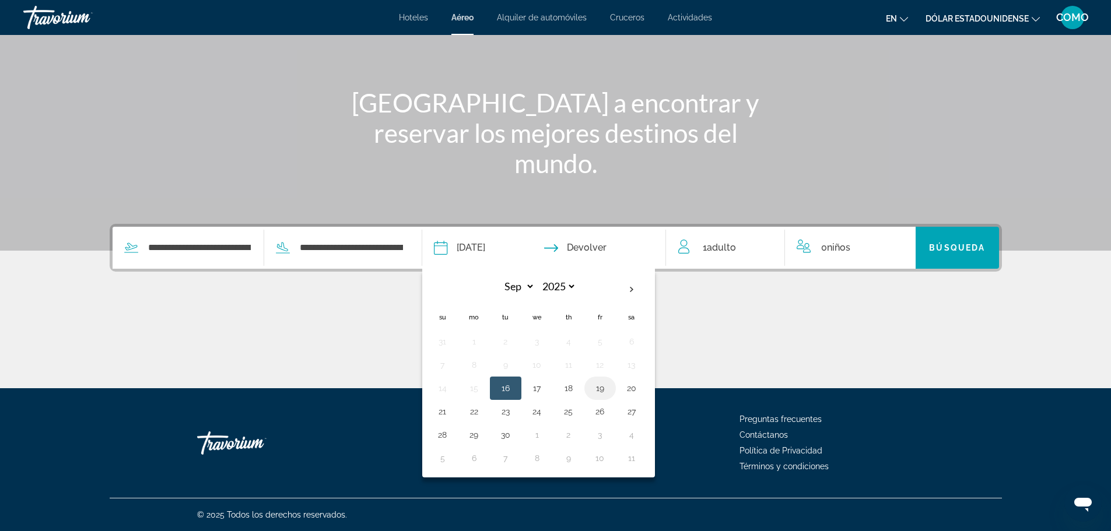
click at [597, 389] on button "19" at bounding box center [600, 388] width 19 height 16
type input "**********"
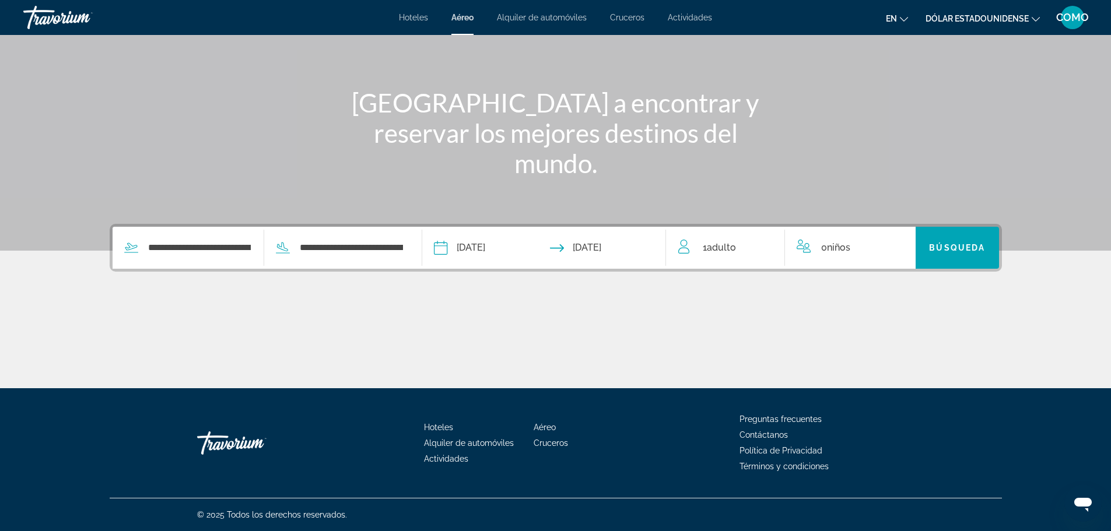
click at [710, 240] on span "1 Adulto Adulto" at bounding box center [719, 248] width 33 height 16
click at [772, 241] on icon "Increment adults" at bounding box center [767, 246] width 11 height 14
click at [958, 250] on span "Búsqueda" at bounding box center [957, 247] width 56 height 9
